Goal: Find specific page/section: Find specific page/section

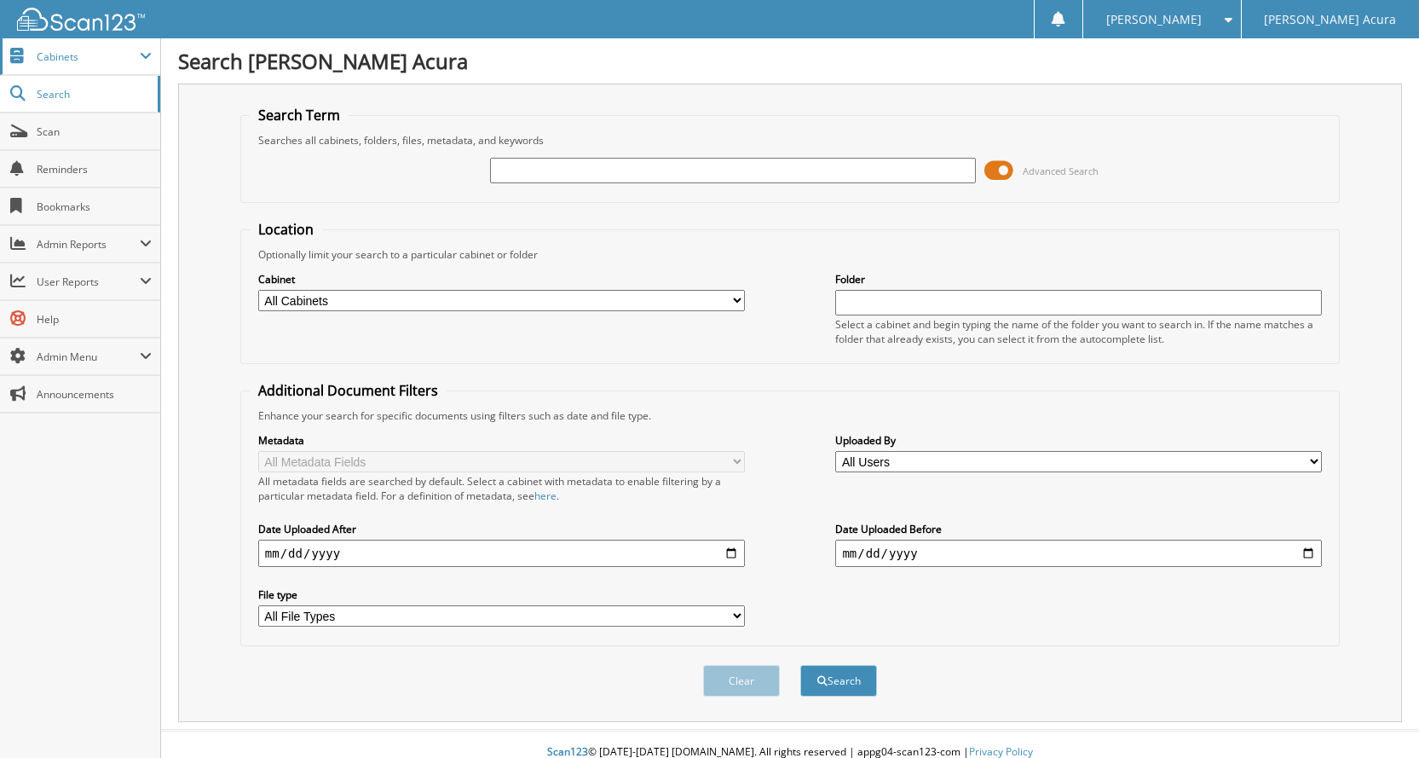
click at [75, 61] on span "Cabinets" at bounding box center [88, 56] width 103 height 14
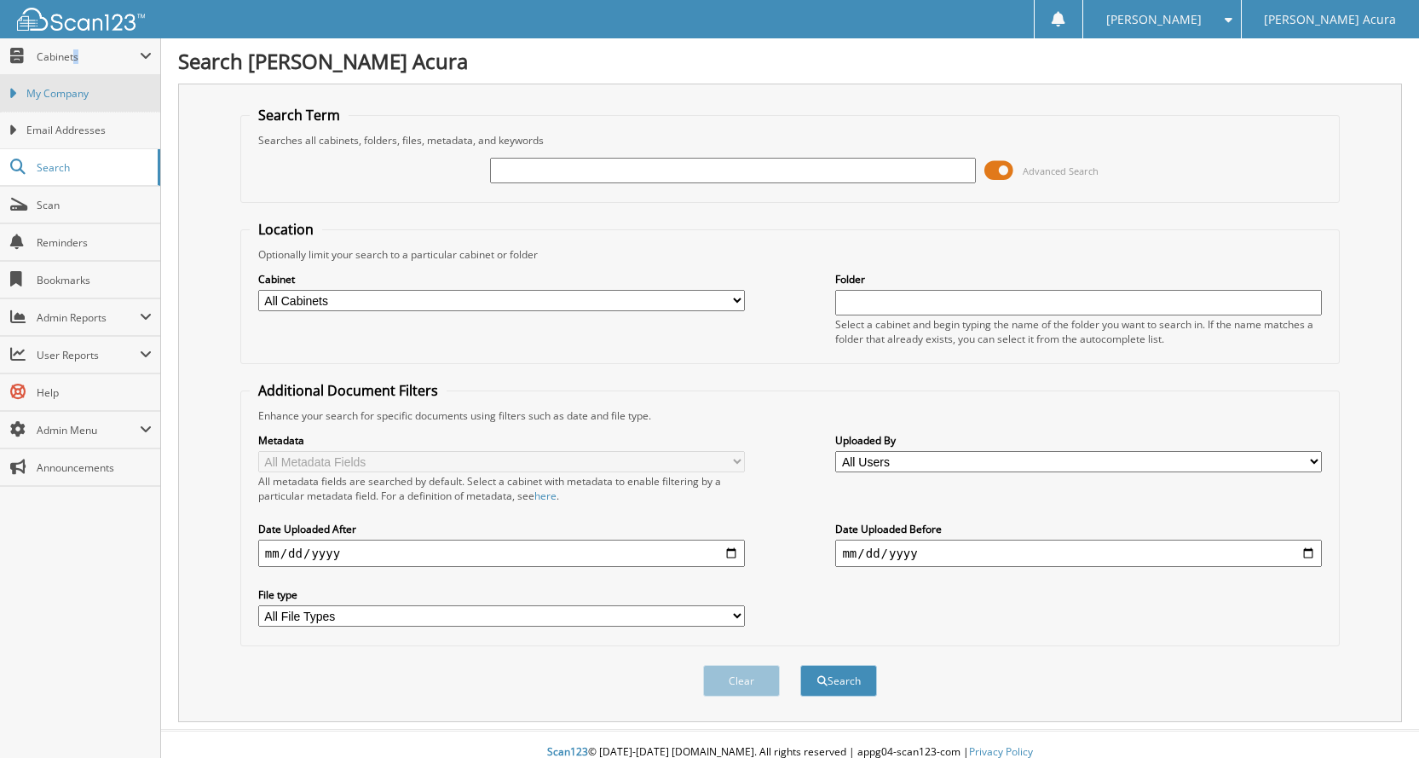
click at [52, 86] on span "My Company" at bounding box center [88, 93] width 125 height 15
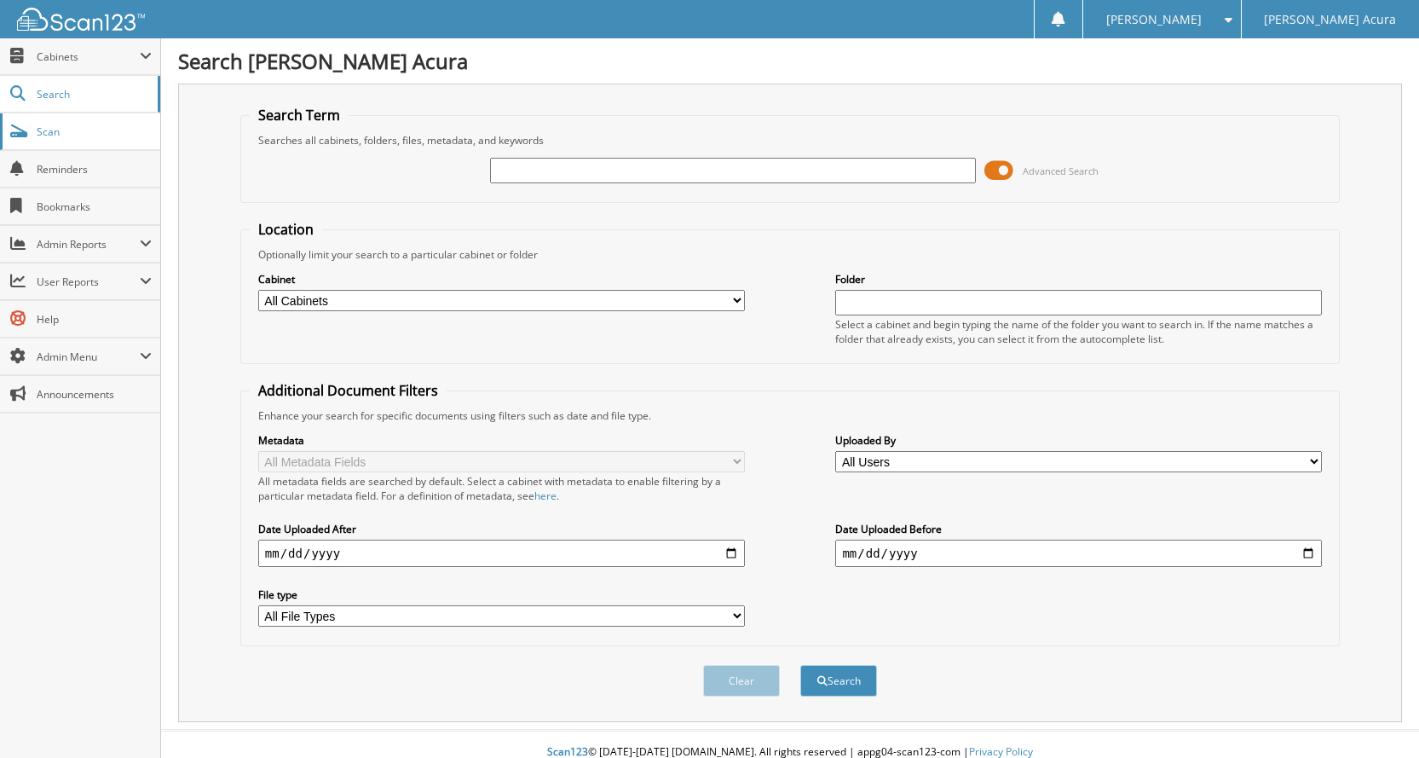
click at [99, 136] on span "Scan" at bounding box center [94, 131] width 115 height 14
click at [94, 142] on link "Scan" at bounding box center [80, 131] width 160 height 37
